Goal: Task Accomplishment & Management: Use online tool/utility

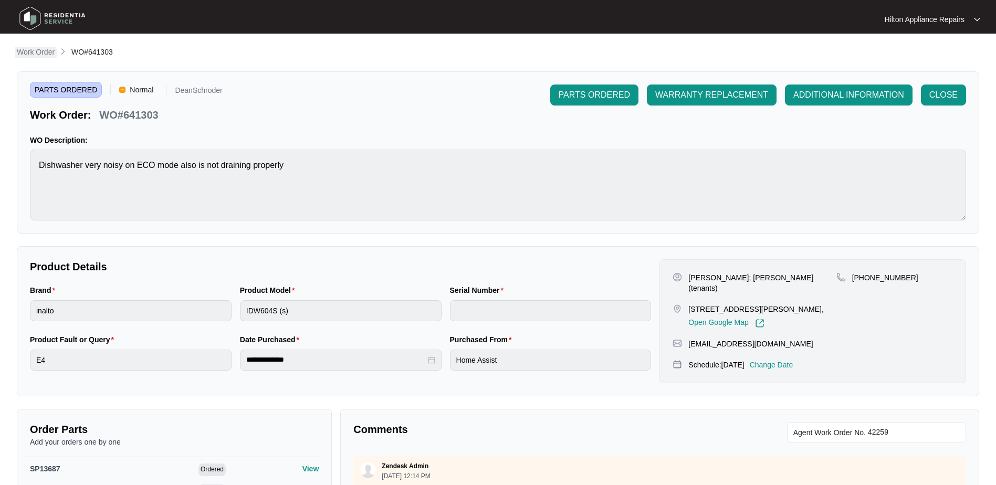
click at [42, 51] on p "Work Order" at bounding box center [36, 52] width 38 height 10
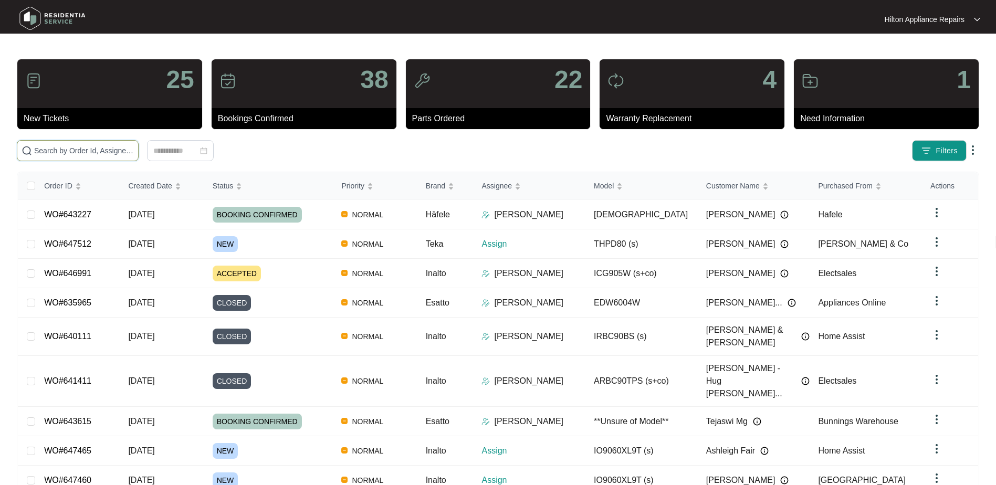
click at [53, 148] on input "text" at bounding box center [84, 151] width 100 height 12
paste input "643615"
type input "WO£643615"
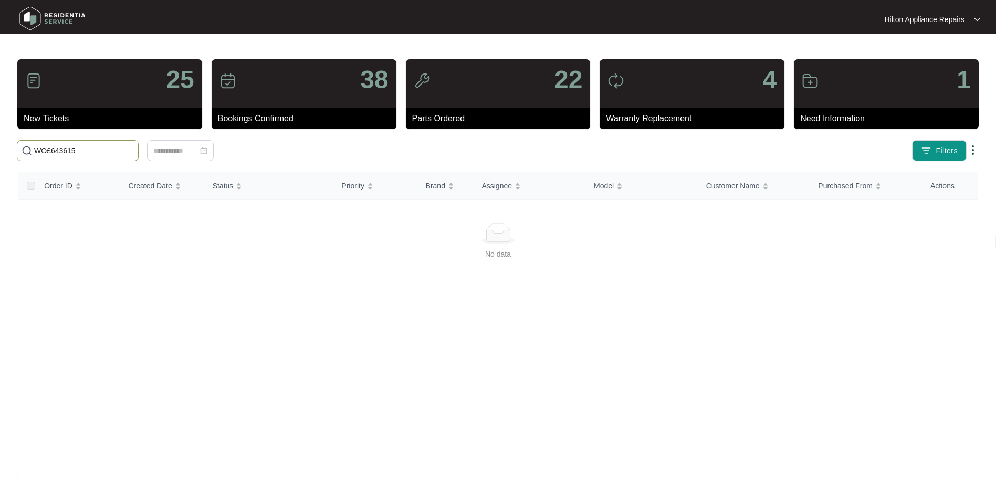
click at [52, 151] on input "WO£643615" at bounding box center [84, 151] width 100 height 12
drag, startPoint x: 52, startPoint y: 151, endPoint x: 30, endPoint y: 149, distance: 21.6
click at [30, 149] on span "WO£643615" at bounding box center [78, 150] width 122 height 21
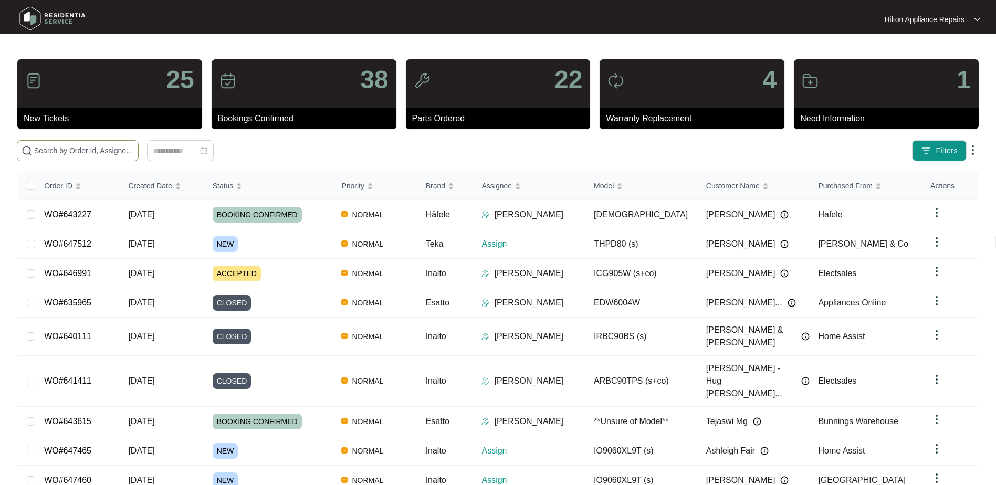
paste input "643615"
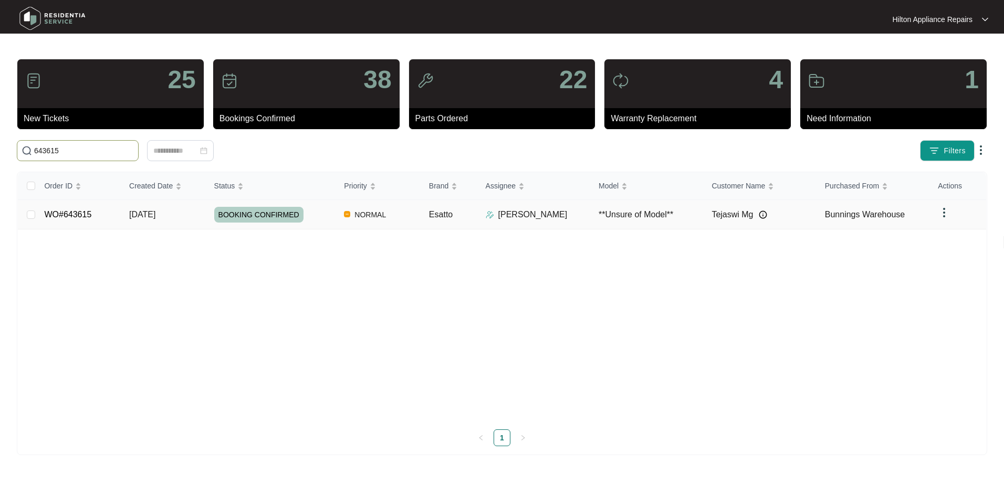
type input "643615"
click at [146, 215] on span "[DATE]" at bounding box center [142, 214] width 26 height 9
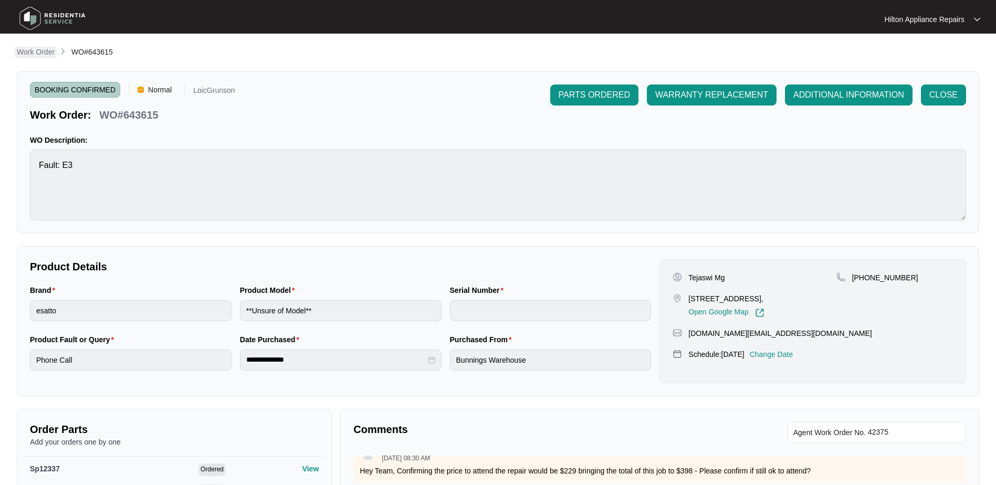
click at [47, 49] on p "Work Order" at bounding box center [36, 52] width 38 height 10
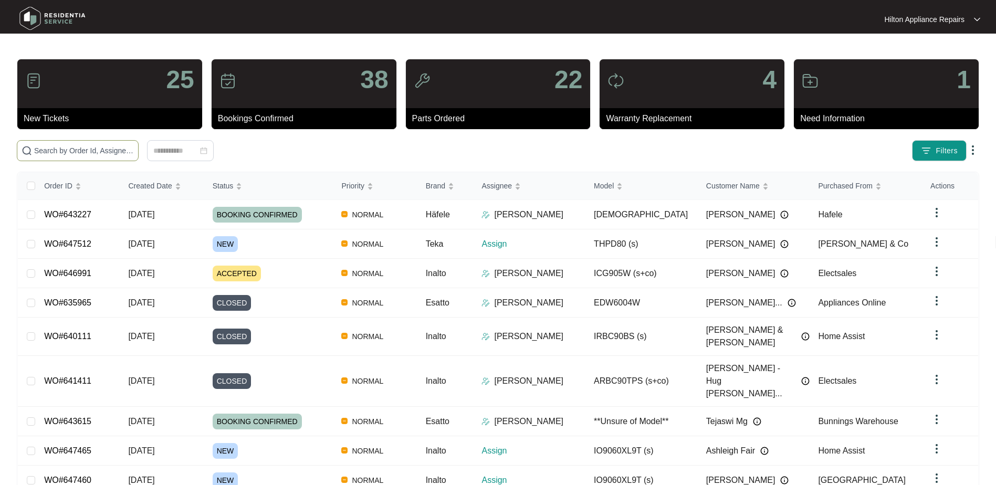
click at [77, 155] on input "text" at bounding box center [84, 151] width 100 height 12
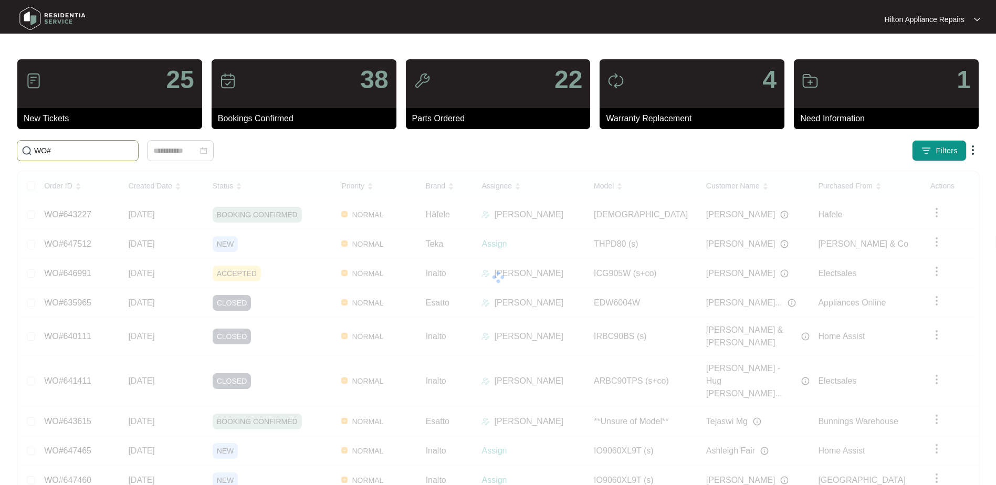
paste input "647460"
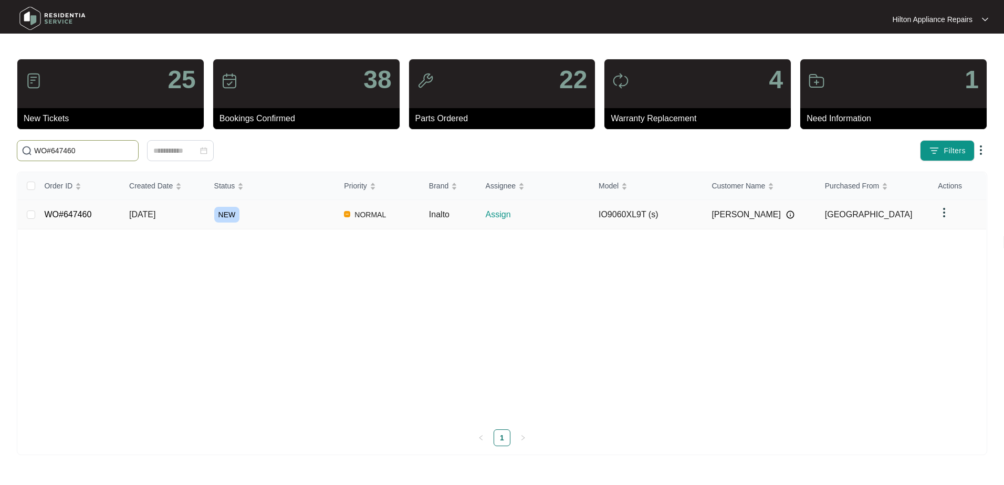
type input "WO#647460"
click at [137, 214] on span "[DATE]" at bounding box center [142, 214] width 26 height 9
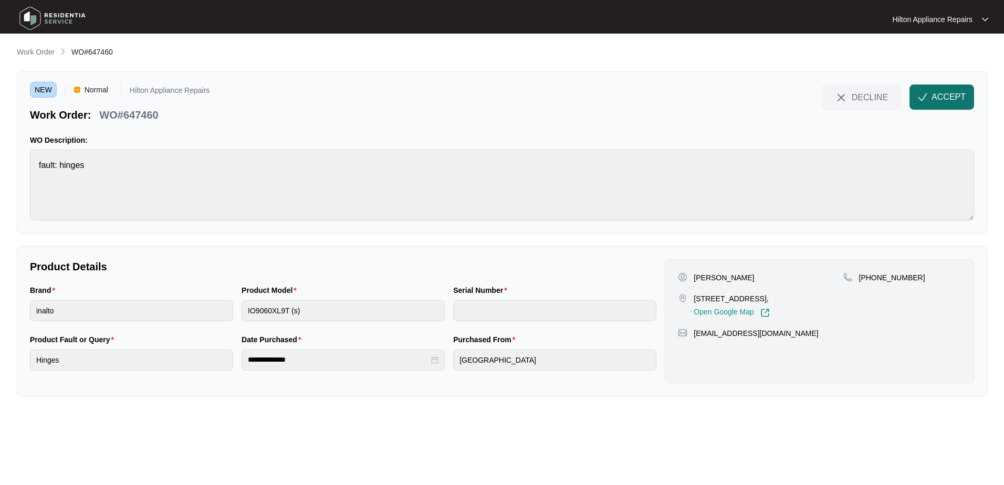
click at [955, 96] on span "ACCEPT" at bounding box center [948, 97] width 34 height 13
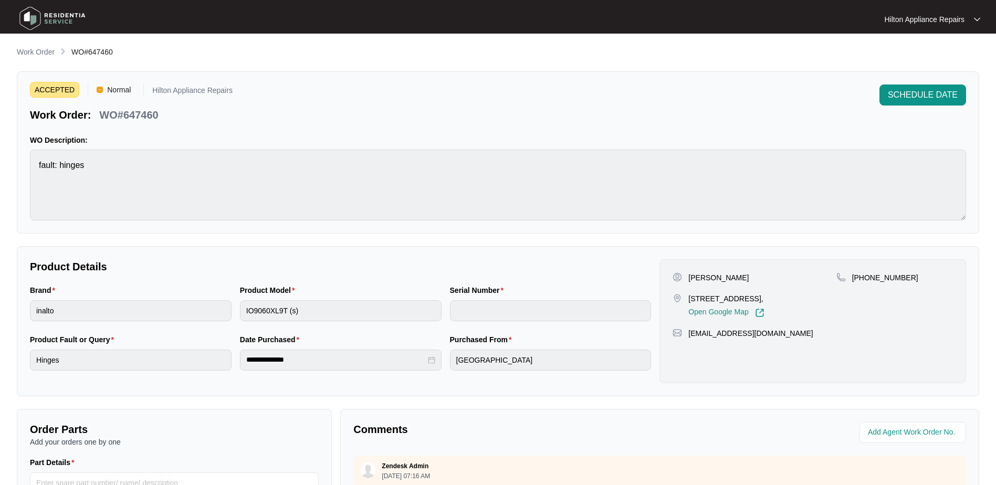
drag, startPoint x: 768, startPoint y: 300, endPoint x: 689, endPoint y: 301, distance: 78.8
click at [689, 301] on p "[STREET_ADDRESS]," at bounding box center [726, 298] width 76 height 10
copy p "[STREET_ADDRESS]"
drag, startPoint x: 909, startPoint y: 277, endPoint x: 863, endPoint y: 285, distance: 47.0
click at [863, 285] on div "[PHONE_NUMBER]" at bounding box center [894, 294] width 117 height 45
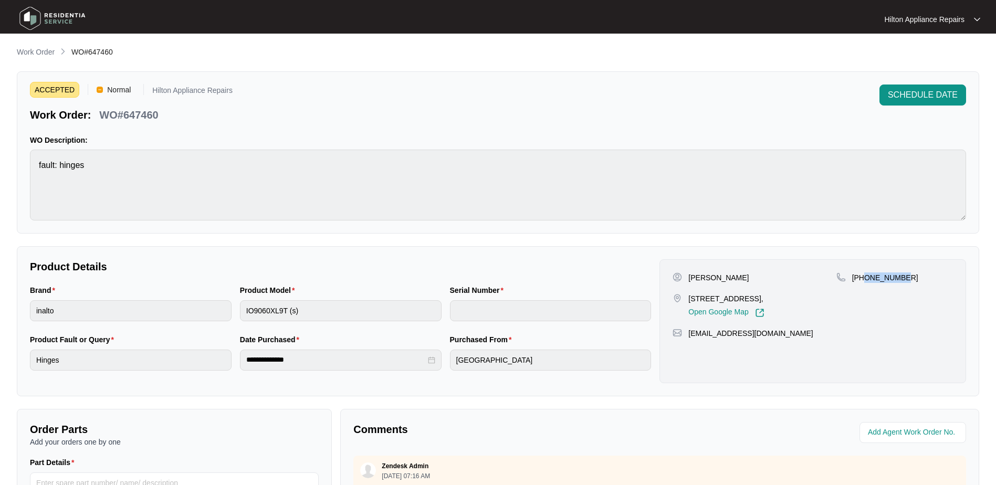
copy p "419180660"
drag, startPoint x: 778, startPoint y: 333, endPoint x: 688, endPoint y: 338, distance: 89.9
click at [688, 338] on div "[EMAIL_ADDRESS][DOMAIN_NAME]" at bounding box center [812, 333] width 280 height 10
copy p "[EMAIL_ADDRESS][DOMAIN_NAME]"
click at [178, 304] on div "Brand inalto Product Model IO9060XL9T (s) Serial Number" at bounding box center [340, 309] width 629 height 49
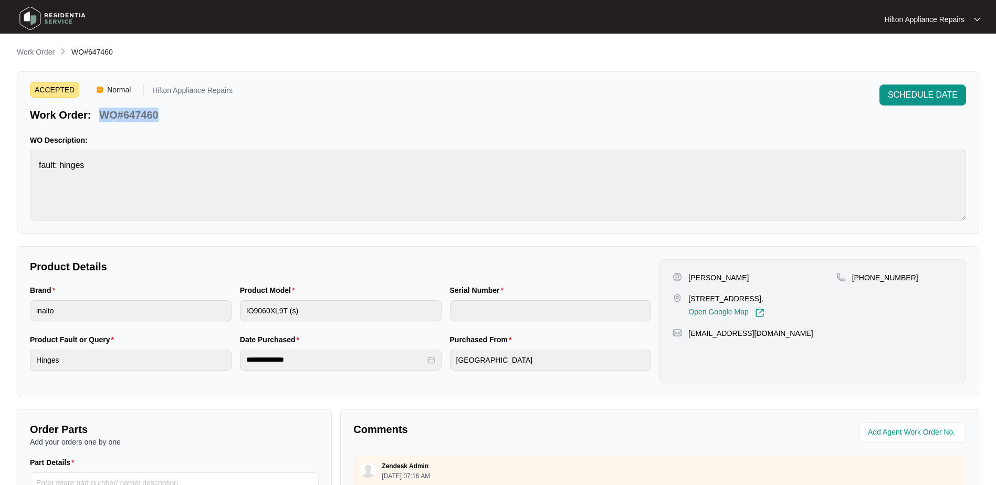
drag, startPoint x: 162, startPoint y: 115, endPoint x: 94, endPoint y: 115, distance: 67.7
click at [94, 115] on div "Work Order: WO#647460" at bounding box center [131, 113] width 203 height 18
copy div "WO#647460"
drag, startPoint x: 33, startPoint y: 52, endPoint x: 39, endPoint y: 51, distance: 6.9
click at [33, 52] on p "Work Order" at bounding box center [36, 52] width 38 height 10
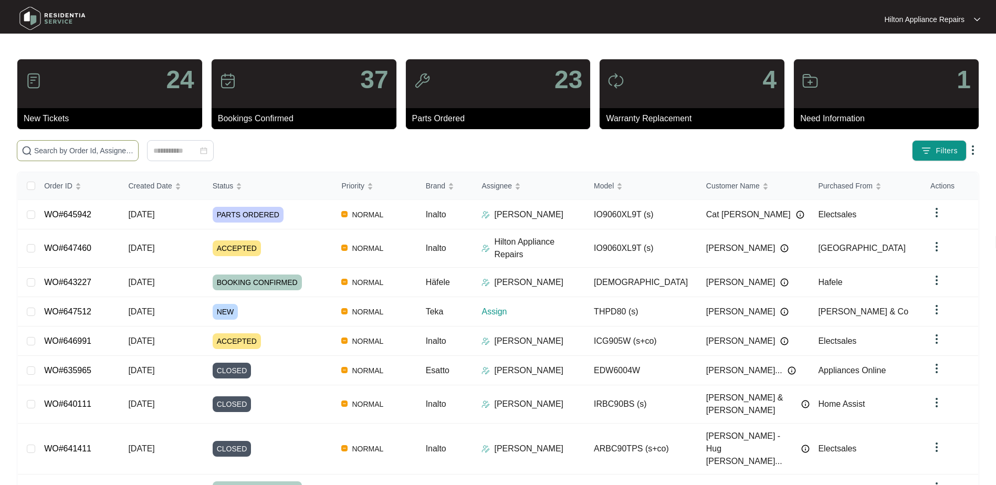
click at [74, 149] on input "text" at bounding box center [84, 151] width 100 height 12
paste input "647512"
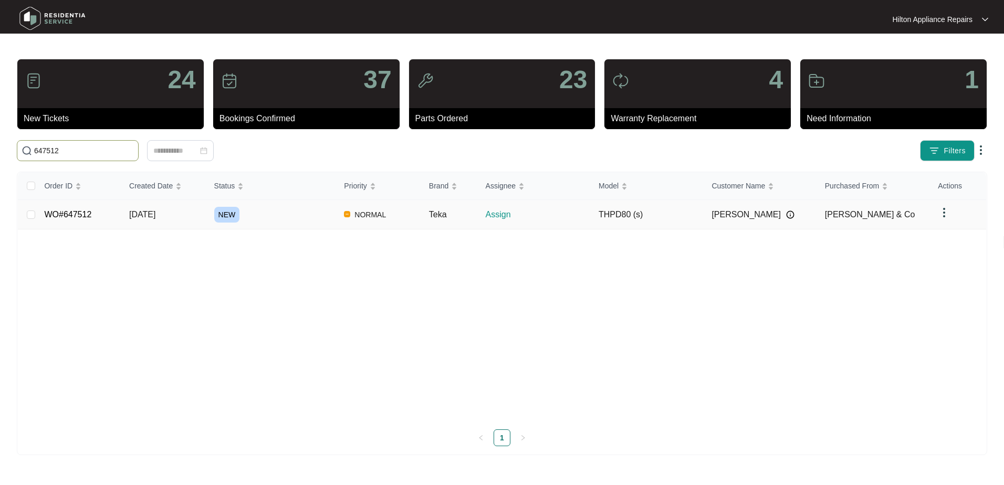
type input "647512"
click at [147, 213] on span "[DATE]" at bounding box center [142, 214] width 26 height 9
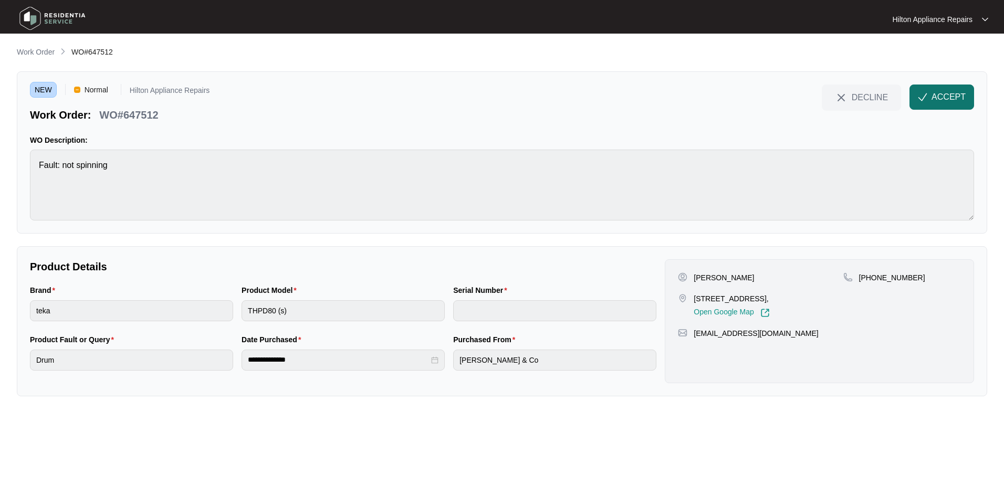
click at [934, 93] on span "ACCEPT" at bounding box center [948, 97] width 34 height 13
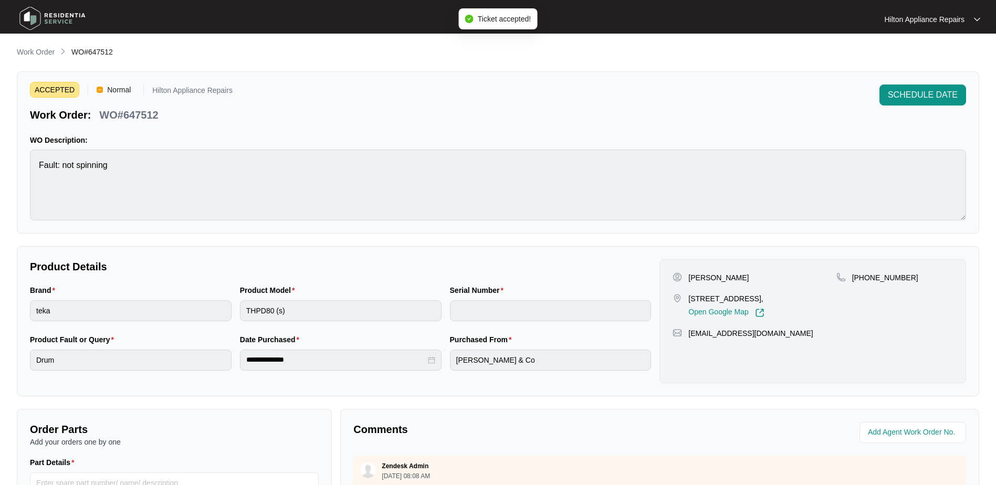
click at [232, 302] on div "Brand teka Product Model THPD80 (s) Serial Number" at bounding box center [340, 309] width 629 height 49
drag, startPoint x: 790, startPoint y: 299, endPoint x: 678, endPoint y: 298, distance: 111.3
click at [678, 298] on div "[STREET_ADDRESS], Open Google Map" at bounding box center [753, 305] width 163 height 24
copy div "21/6 Barnong Lookout, Beeliar"
drag, startPoint x: 737, startPoint y: 277, endPoint x: 707, endPoint y: 274, distance: 30.1
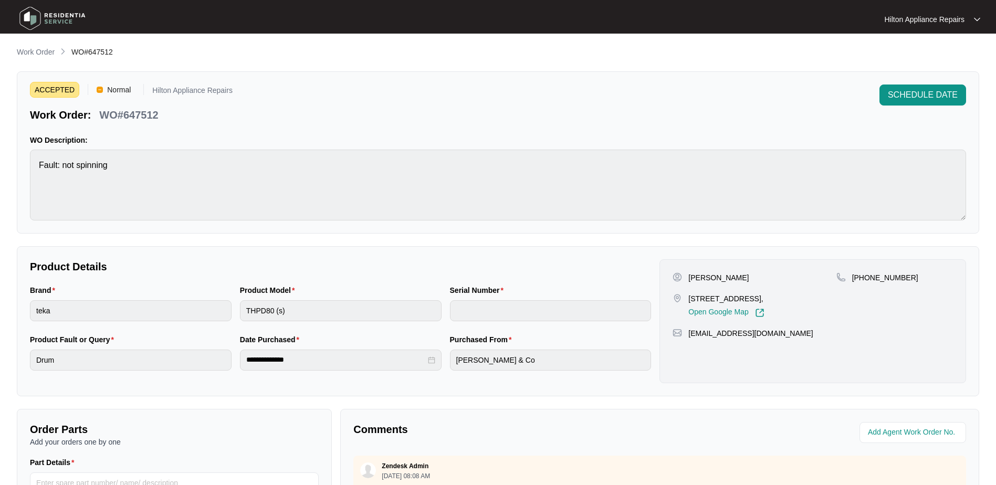
click at [707, 274] on div "[PERSON_NAME]" at bounding box center [753, 277] width 163 height 10
copy p "Blomfield"
drag, startPoint x: 907, startPoint y: 278, endPoint x: 865, endPoint y: 277, distance: 41.5
click at [865, 277] on div "[PHONE_NUMBER]" at bounding box center [894, 277] width 117 height 10
copy p "428396037"
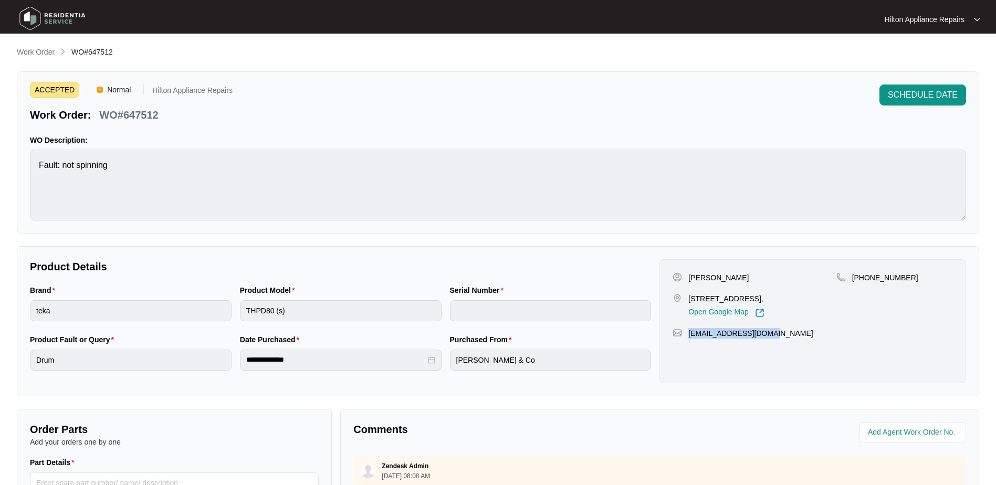
drag, startPoint x: 763, startPoint y: 331, endPoint x: 684, endPoint y: 333, distance: 79.3
click at [684, 333] on div "[EMAIL_ADDRESS][DOMAIN_NAME]" at bounding box center [812, 333] width 280 height 10
copy div "[EMAIL_ADDRESS][DOMAIN_NAME]"
click at [170, 292] on div "Brand teka Product Model THPD80 (s) Serial Number" at bounding box center [340, 309] width 629 height 49
drag, startPoint x: 162, startPoint y: 116, endPoint x: 100, endPoint y: 112, distance: 62.1
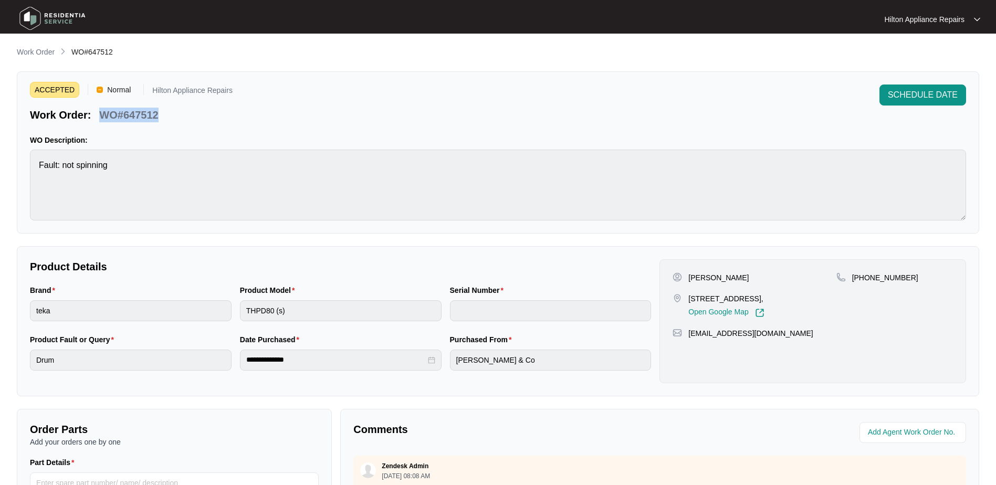
click at [100, 112] on div "Work Order: WO#647512" at bounding box center [131, 113] width 203 height 18
copy p "WO#647512"
